Goal: Find contact information: Find contact information

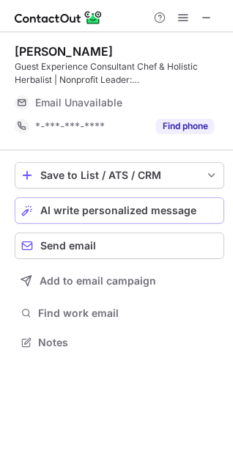
scroll to position [332, 233]
click at [202, 16] on span at bounding box center [207, 18] width 12 height 12
click at [200, 18] on button at bounding box center [207, 18] width 18 height 18
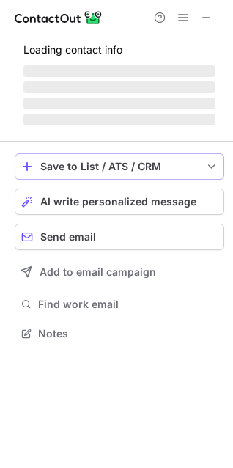
scroll to position [332, 233]
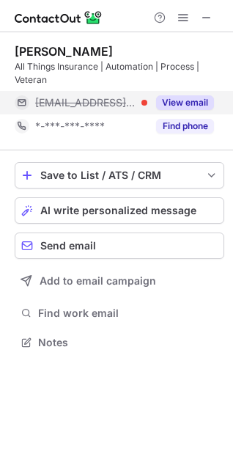
click at [178, 106] on button "View email" at bounding box center [185, 102] width 58 height 15
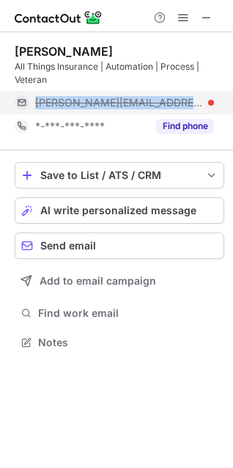
copy div "jeramy@aadins.com"
drag, startPoint x: 164, startPoint y: 101, endPoint x: 31, endPoint y: 108, distance: 133.0
click at [31, 108] on div "jeramy@aadins.com" at bounding box center [115, 102] width 200 height 23
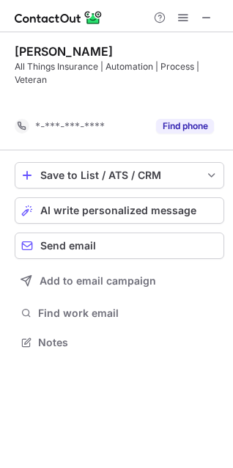
scroll to position [308, 233]
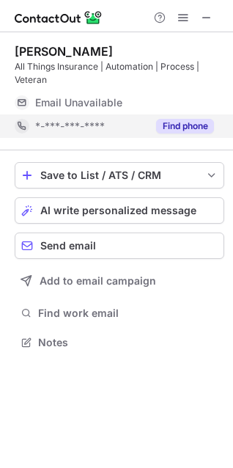
scroll to position [332, 233]
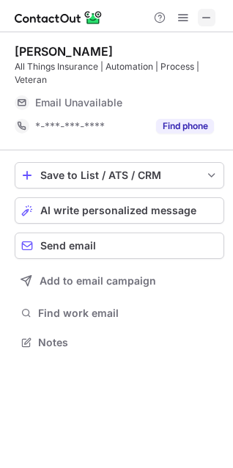
click at [206, 17] on span at bounding box center [207, 18] width 12 height 12
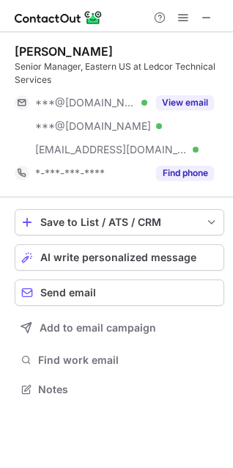
scroll to position [379, 233]
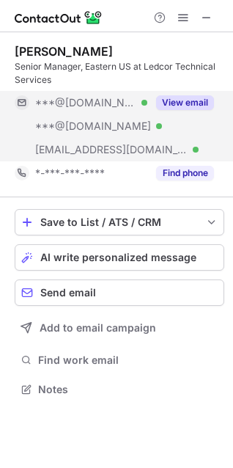
click at [171, 107] on button "View email" at bounding box center [185, 102] width 58 height 15
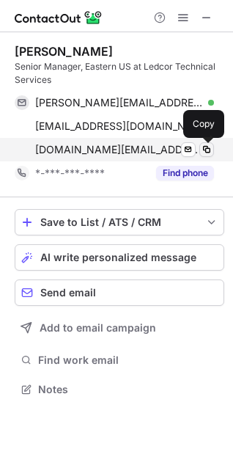
click at [211, 147] on span at bounding box center [207, 150] width 12 height 12
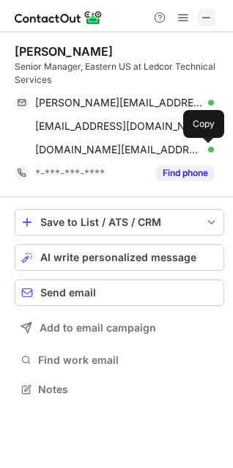
click at [216, 16] on button at bounding box center [207, 18] width 18 height 18
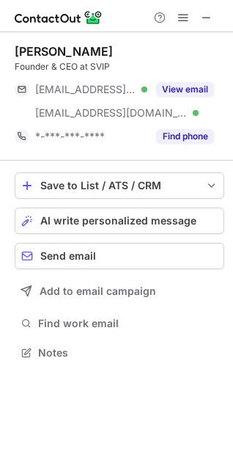
scroll to position [342, 233]
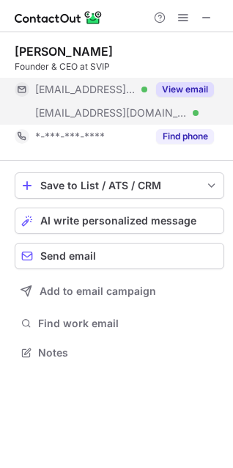
click at [190, 87] on button "View email" at bounding box center [185, 89] width 58 height 15
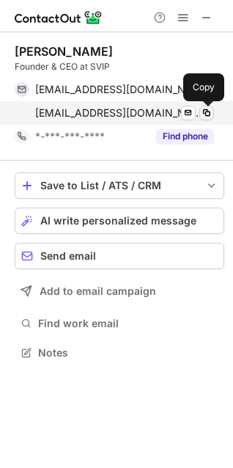
click at [204, 115] on span at bounding box center [207, 113] width 12 height 12
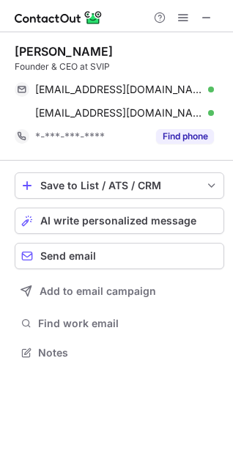
click at [197, 16] on div at bounding box center [183, 18] width 70 height 18
click at [205, 16] on span at bounding box center [207, 18] width 12 height 12
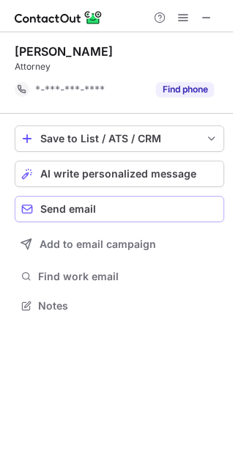
scroll to position [295, 233]
click at [213, 12] on span at bounding box center [207, 18] width 12 height 12
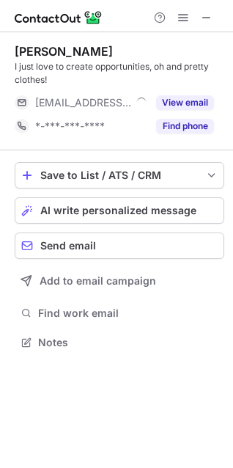
scroll to position [332, 233]
click at [205, 14] on span at bounding box center [207, 18] width 12 height 12
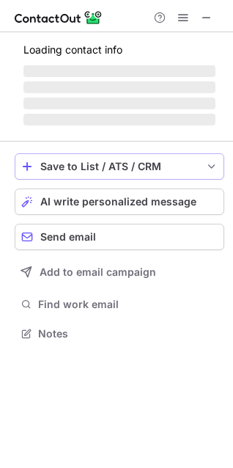
scroll to position [332, 233]
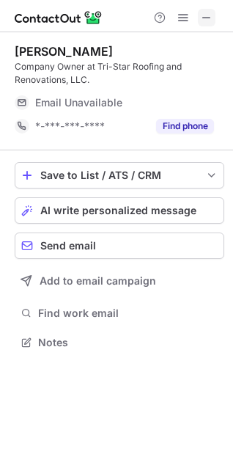
click at [211, 23] on span at bounding box center [207, 18] width 12 height 12
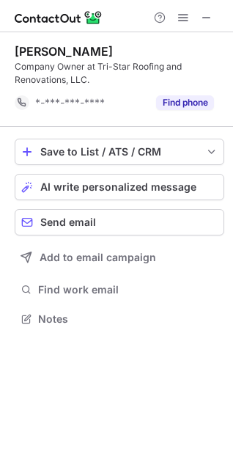
scroll to position [308, 233]
click at [208, 19] on span at bounding box center [207, 18] width 12 height 12
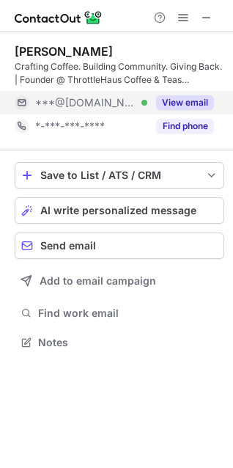
scroll to position [332, 233]
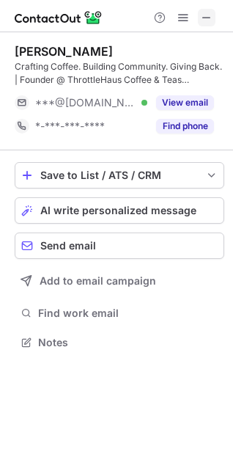
click at [202, 16] on span at bounding box center [207, 18] width 12 height 12
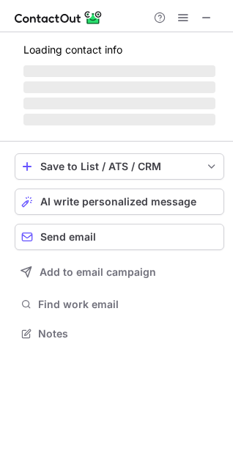
scroll to position [355, 233]
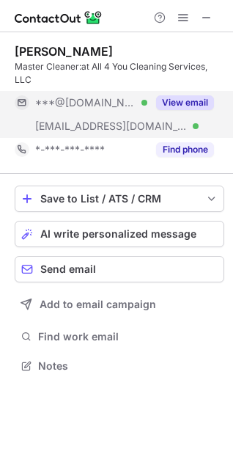
click at [170, 101] on button "View email" at bounding box center [185, 102] width 58 height 15
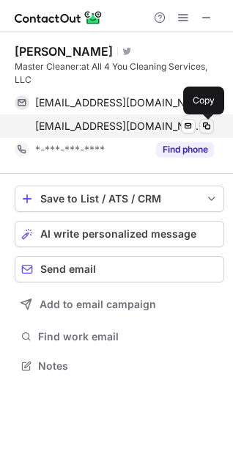
click at [205, 125] on span at bounding box center [207, 126] width 12 height 12
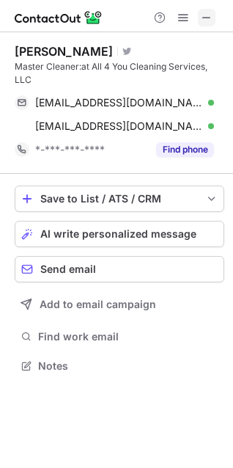
click at [207, 19] on span at bounding box center [207, 18] width 12 height 12
drag, startPoint x: 203, startPoint y: 22, endPoint x: 74, endPoint y: 23, distance: 128.4
click at [203, 21] on span at bounding box center [207, 18] width 12 height 12
